Goal: Find specific page/section

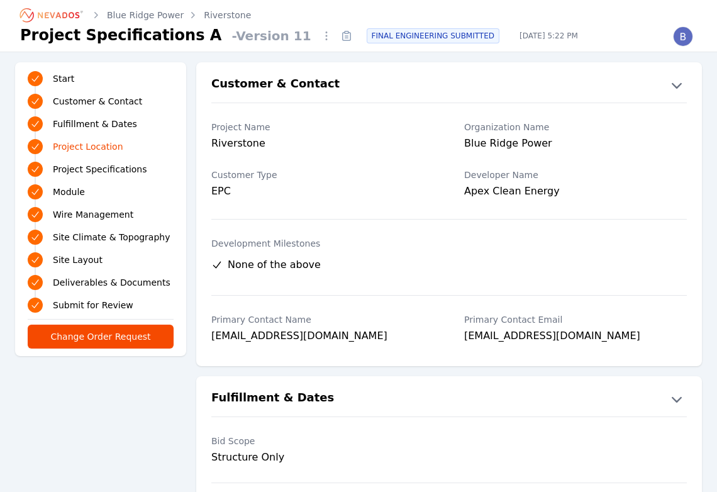
scroll to position [537, 0]
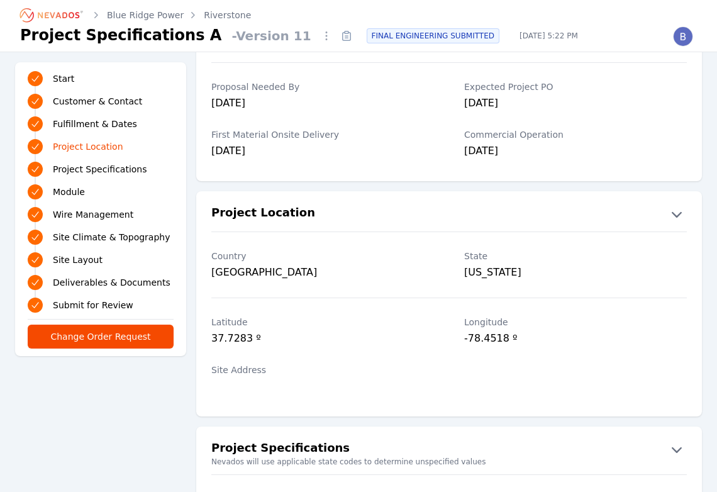
click at [64, 16] on icon "Breadcrumb" at bounding box center [59, 15] width 42 height 6
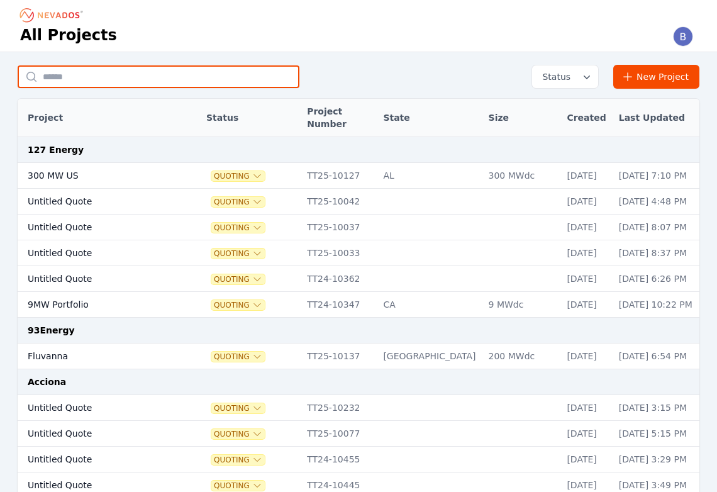
click at [135, 75] on input "text" at bounding box center [159, 76] width 282 height 23
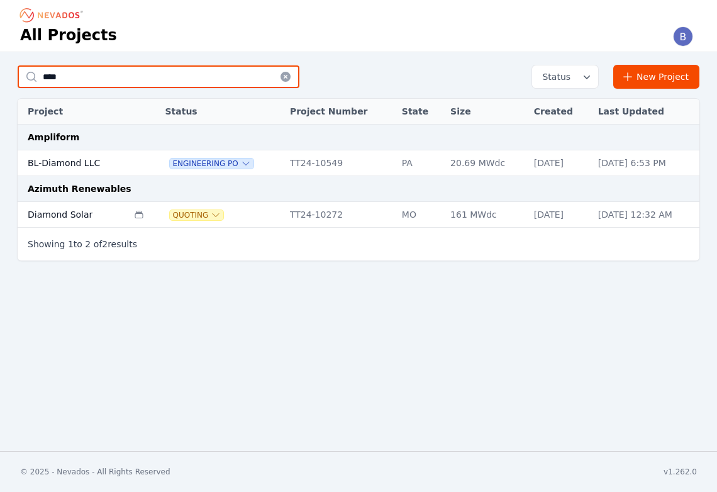
type input "****"
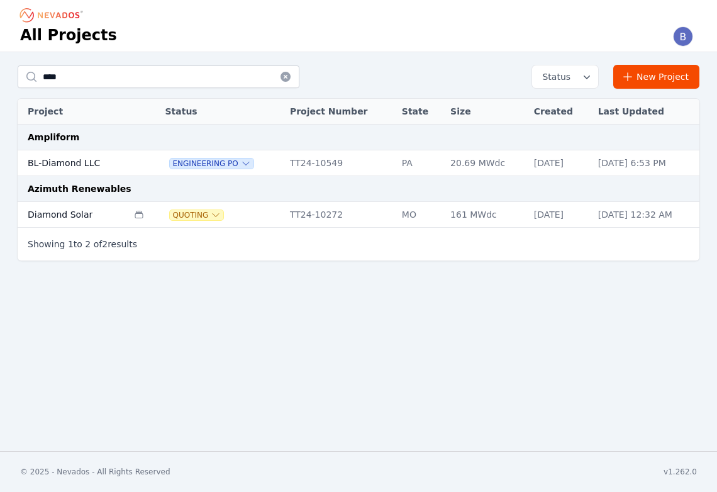
click at [130, 107] on th at bounding box center [143, 112] width 31 height 26
click at [72, 159] on td "BL-Diamond LLC" at bounding box center [73, 163] width 110 height 26
